Goal: Check status

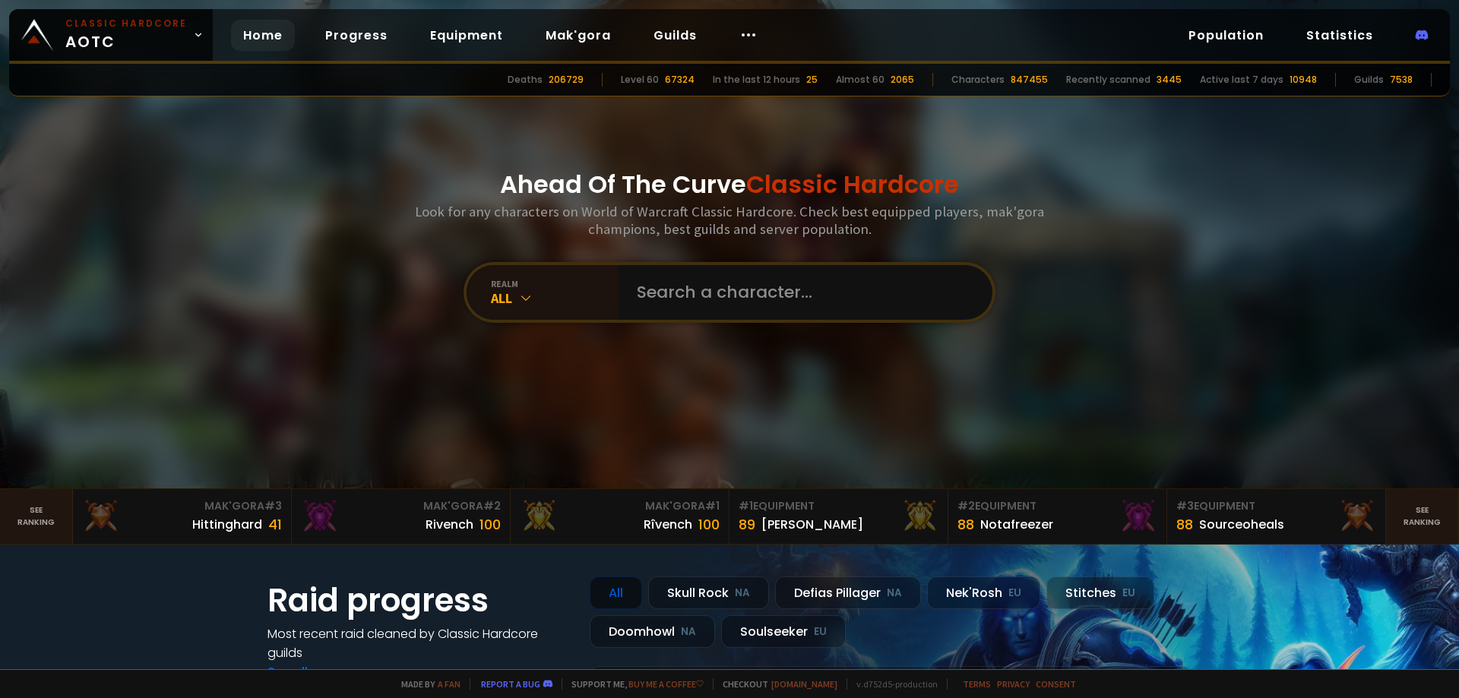
click at [737, 283] on input "text" at bounding box center [801, 292] width 347 height 55
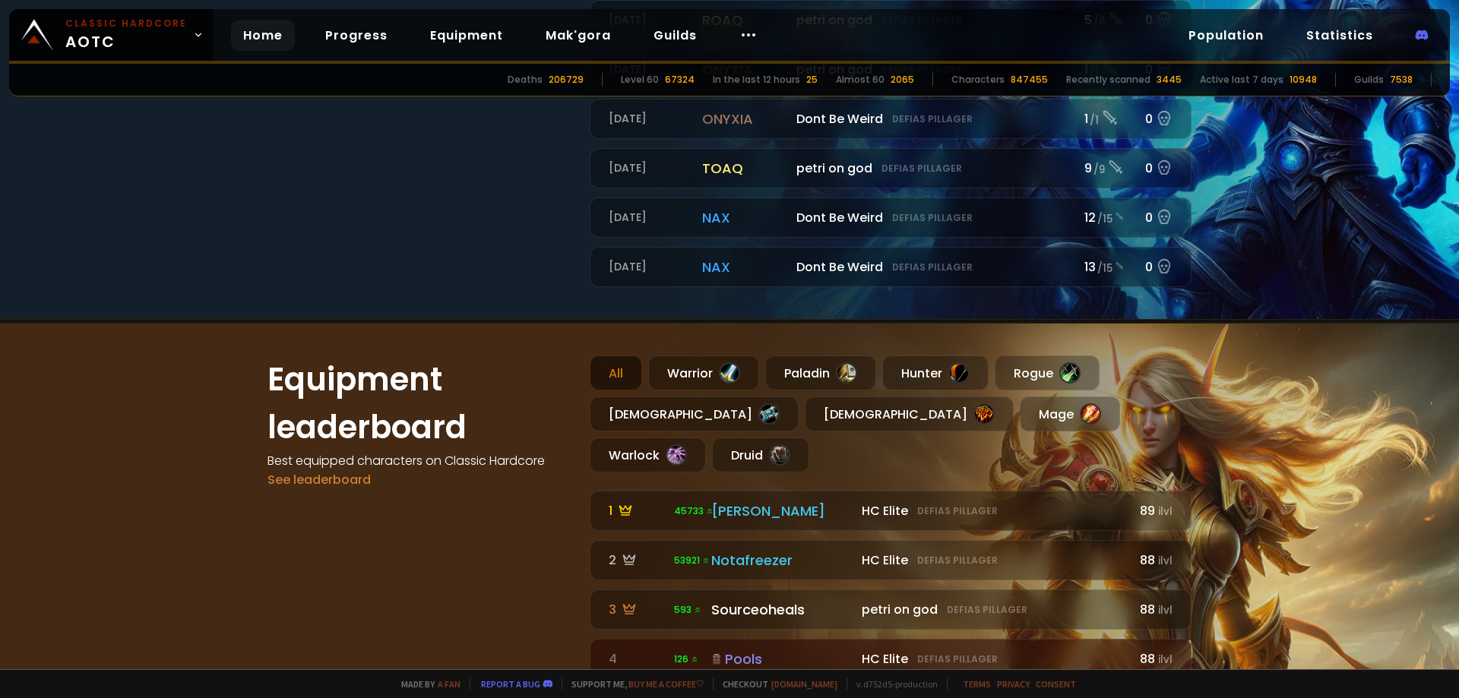
scroll to position [821, 0]
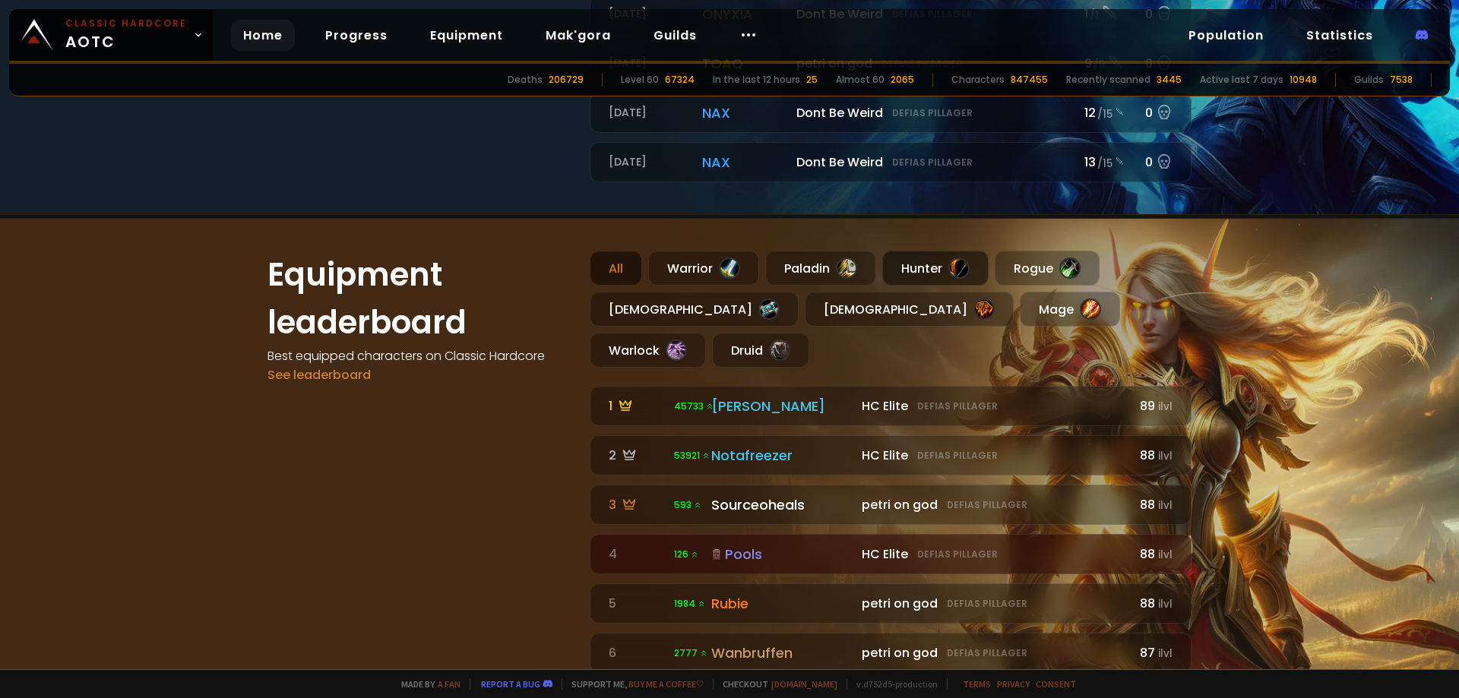
click at [936, 260] on div "Hunter" at bounding box center [935, 268] width 106 height 35
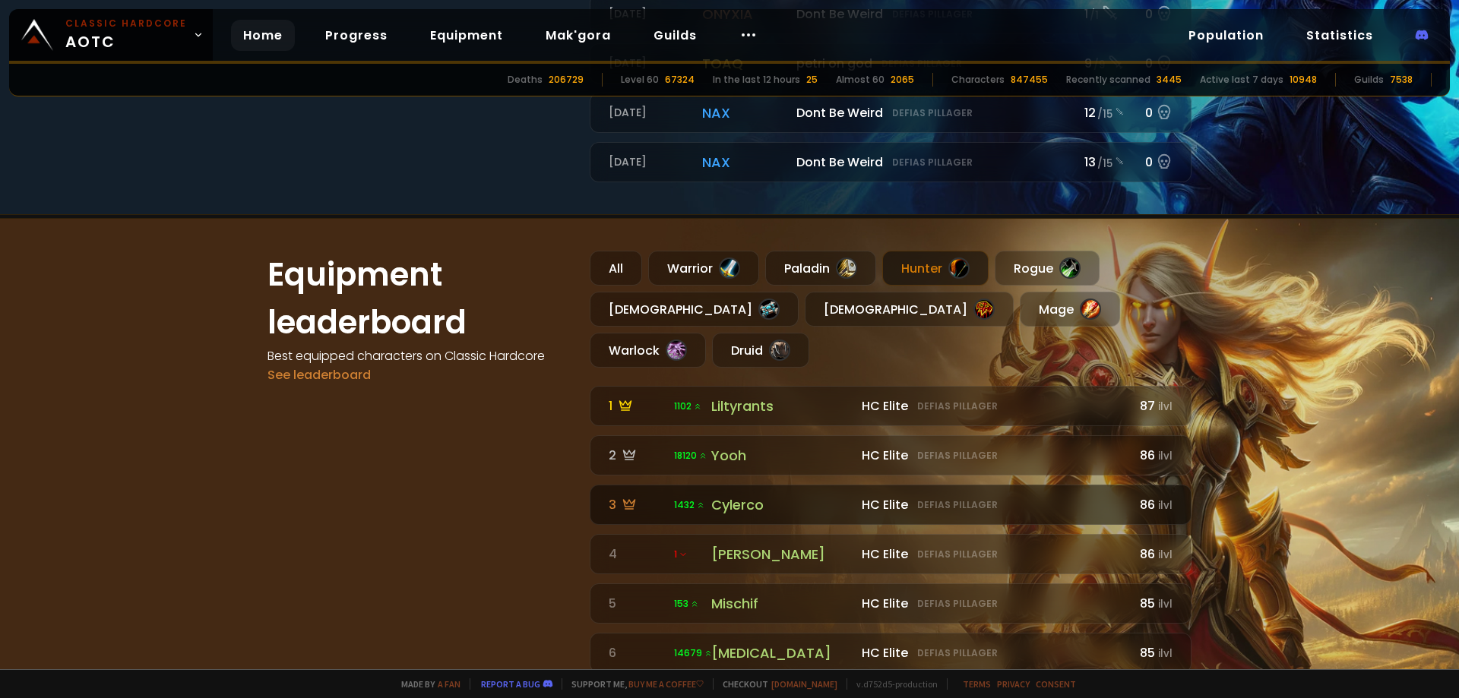
click at [731, 495] on div "Cylerco" at bounding box center [781, 505] width 141 height 21
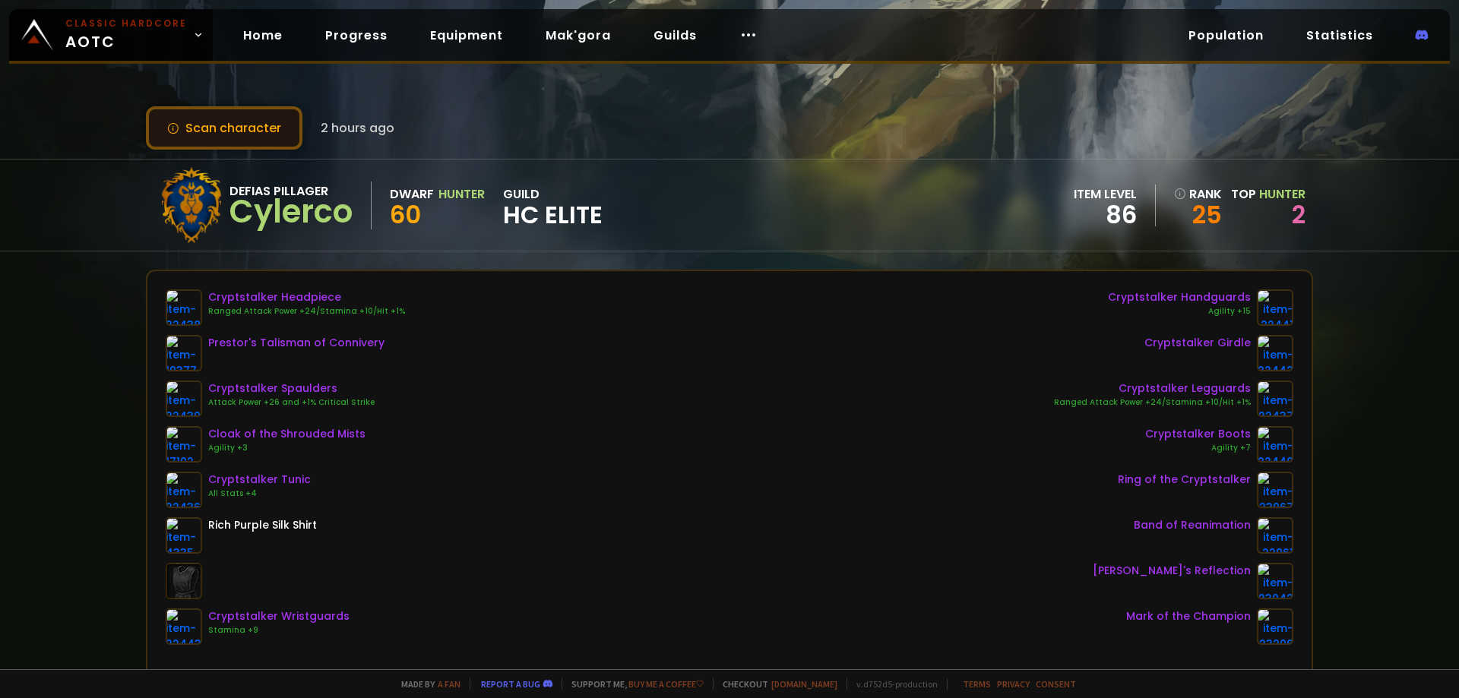
click at [208, 129] on button "Scan character" at bounding box center [224, 127] width 157 height 43
click at [1295, 216] on link "2" at bounding box center [1299, 215] width 14 height 34
